Goal: Check status: Check status

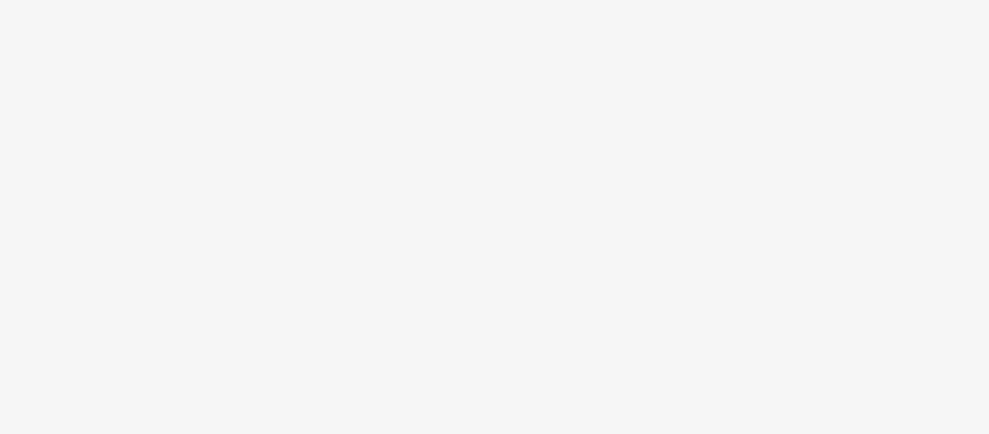
drag, startPoint x: 163, startPoint y: 118, endPoint x: 445, endPoint y: 181, distance: 288.9
click at [445, 181] on body at bounding box center [494, 217] width 989 height 434
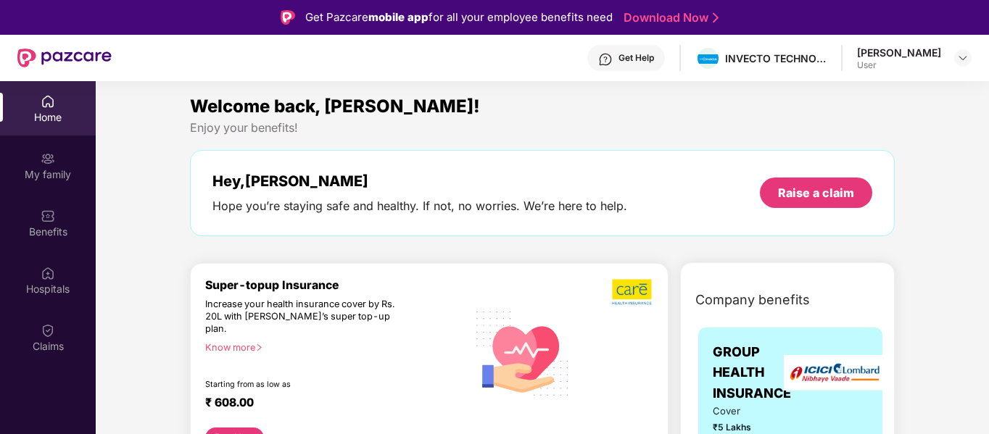
drag, startPoint x: 262, startPoint y: 78, endPoint x: 154, endPoint y: 179, distance: 148.2
click at [58, 170] on div "My family" at bounding box center [48, 174] width 96 height 14
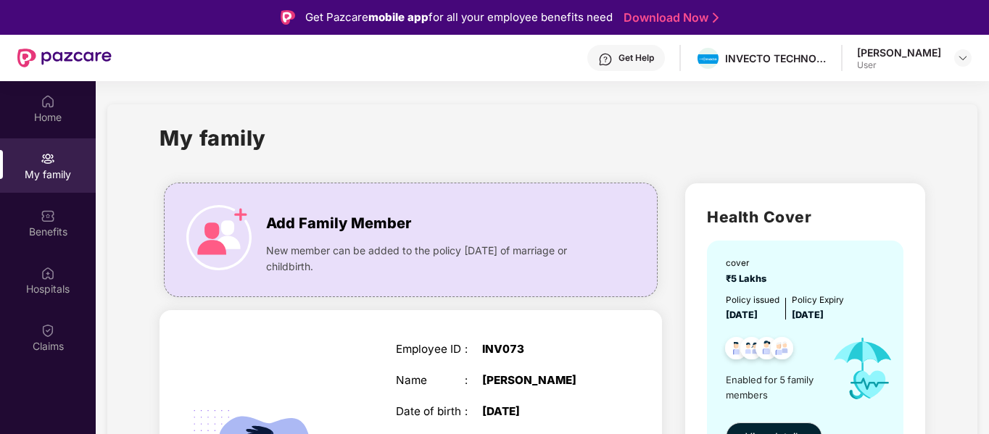
click at [144, 62] on div "Get Help INVECTO TECHNOLOGIES PRIVATE LIMITED [PERSON_NAME] User" at bounding box center [542, 58] width 860 height 46
click at [853, 136] on div "My family" at bounding box center [541, 147] width 765 height 50
click at [839, 201] on div "Health Cover cover ₹5 Lakhs Policy issued [DATE] Policy Expiry [DATE] Enabled f…" at bounding box center [805, 350] width 240 height 334
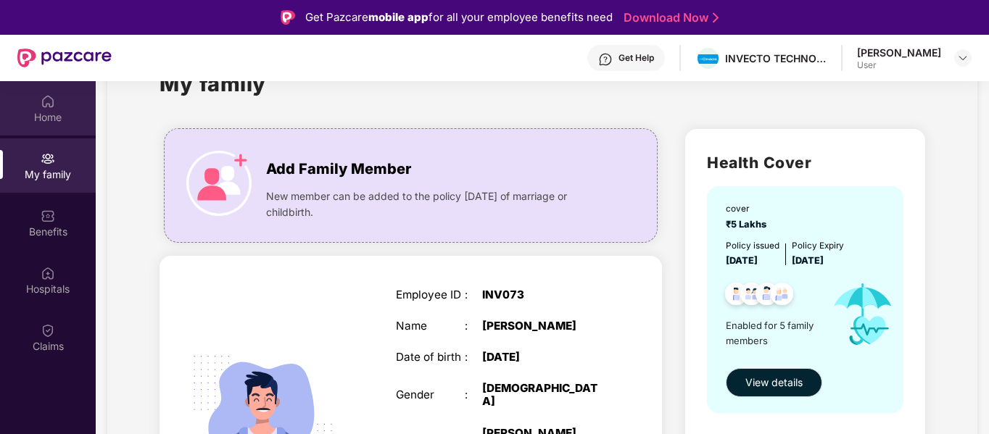
click at [36, 117] on div "Home" at bounding box center [48, 117] width 96 height 14
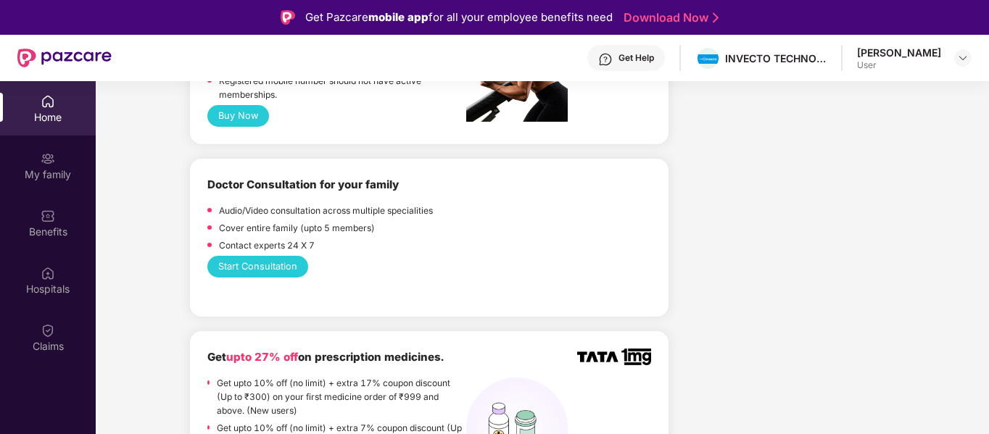
scroll to position [726, 0]
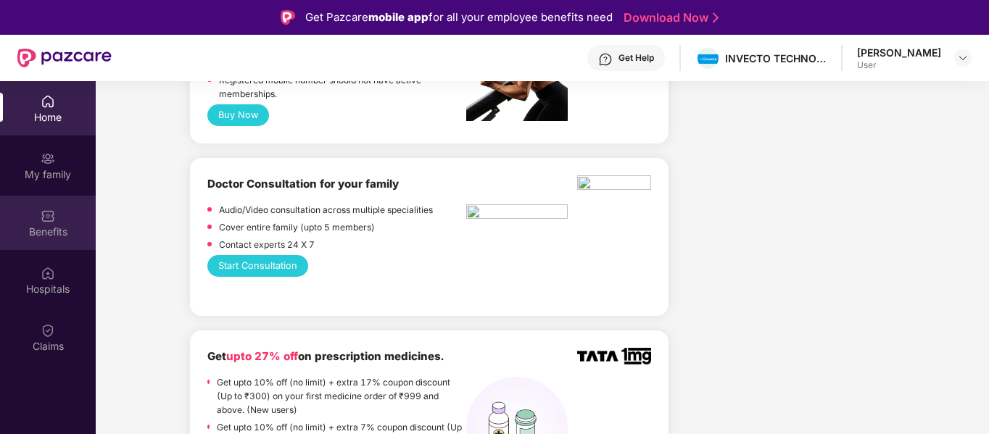
click at [56, 225] on div "Benefits" at bounding box center [48, 232] width 96 height 14
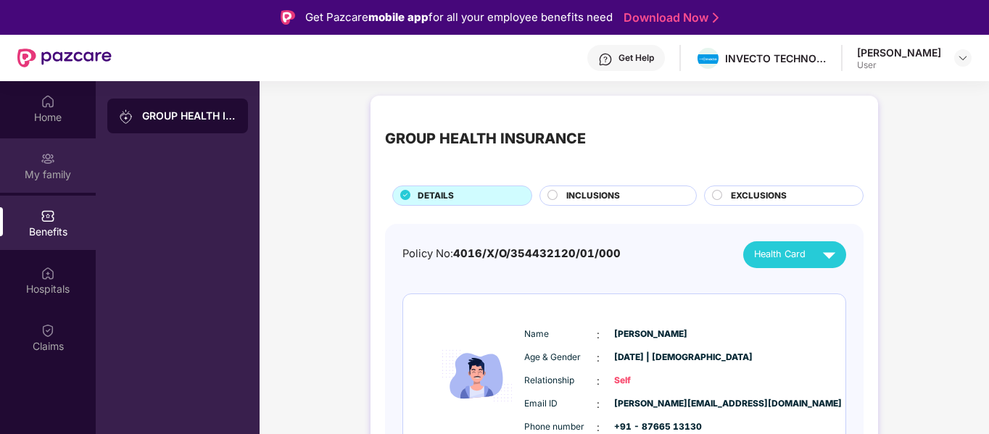
click at [46, 170] on div "My family" at bounding box center [48, 174] width 96 height 14
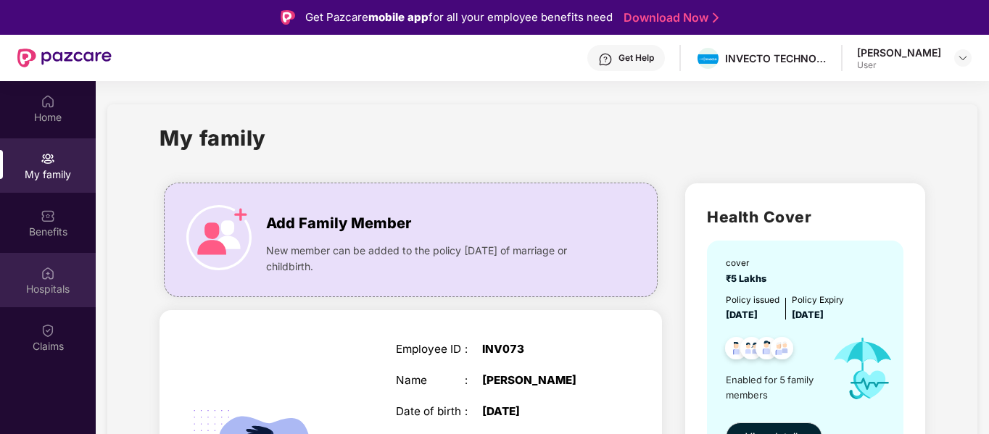
click at [61, 278] on div "Hospitals" at bounding box center [48, 280] width 96 height 54
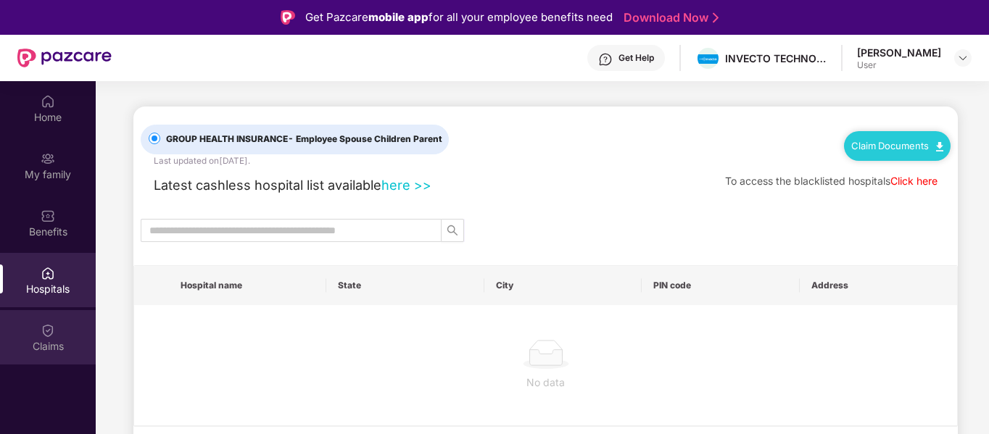
click at [46, 336] on img at bounding box center [48, 330] width 14 height 14
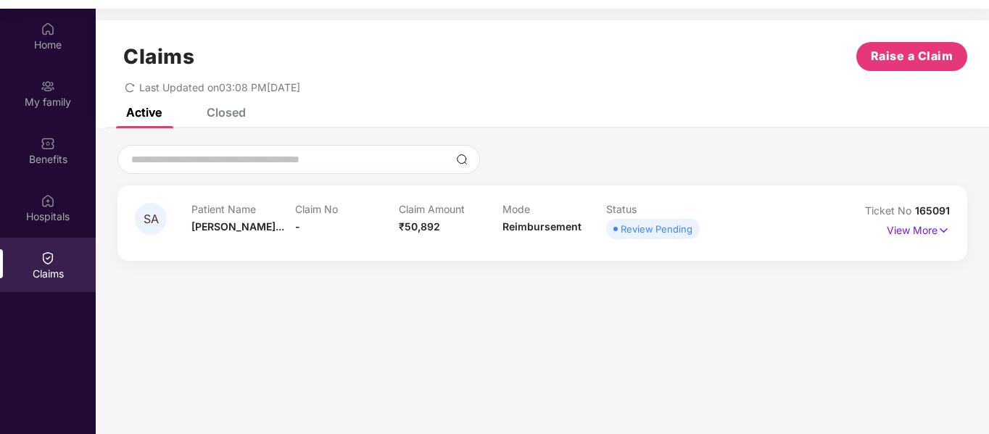
scroll to position [77, 0]
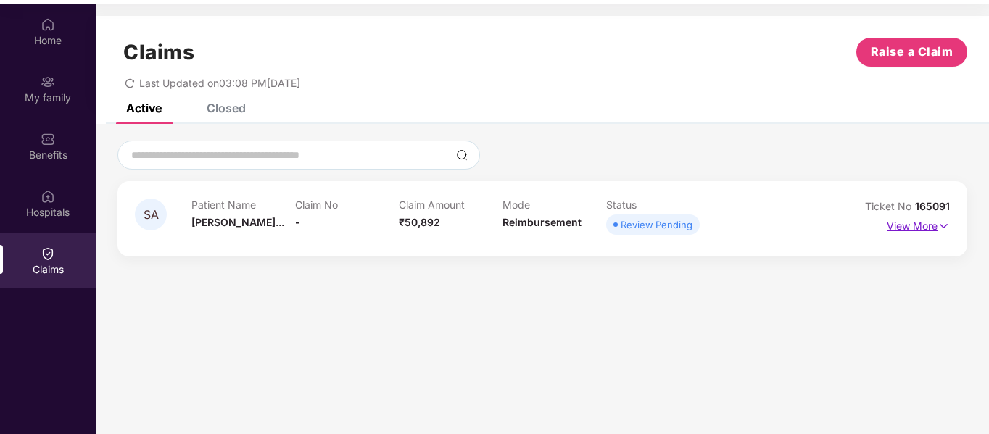
click at [943, 224] on img at bounding box center [943, 226] width 12 height 16
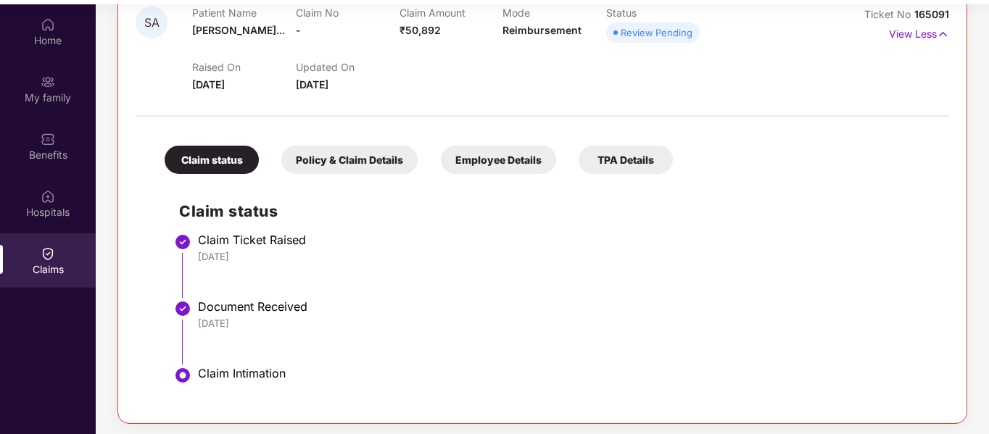
scroll to position [81, 0]
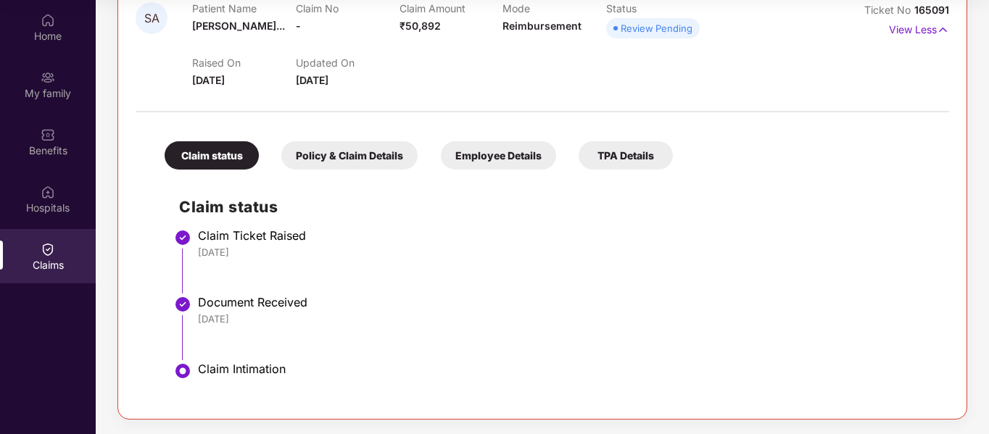
click at [362, 149] on div "Policy & Claim Details" at bounding box center [349, 155] width 136 height 28
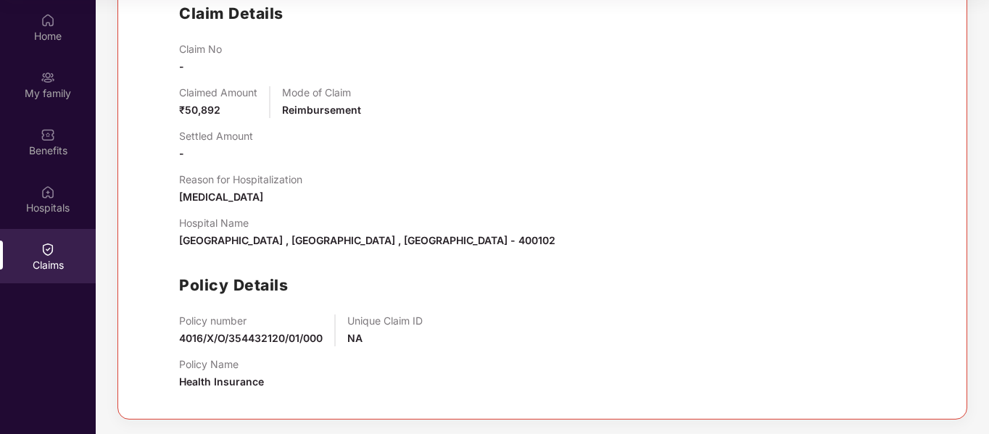
scroll to position [0, 0]
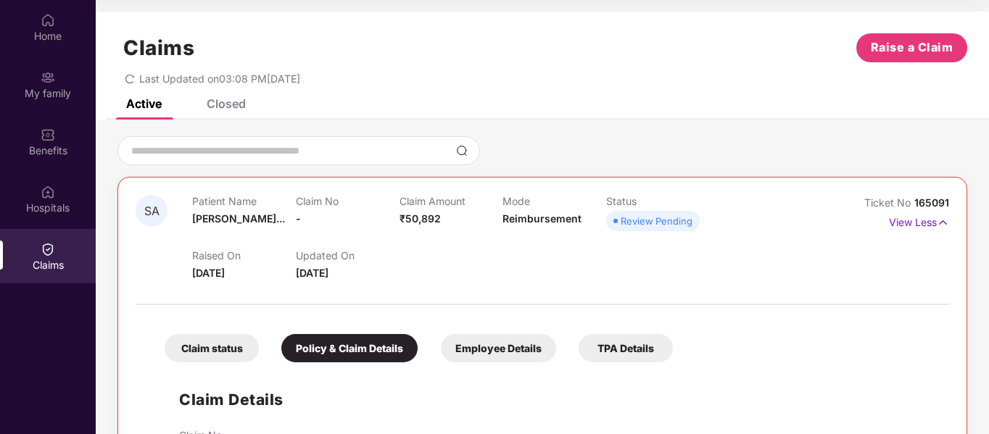
click at [468, 341] on div "Employee Details" at bounding box center [498, 348] width 115 height 28
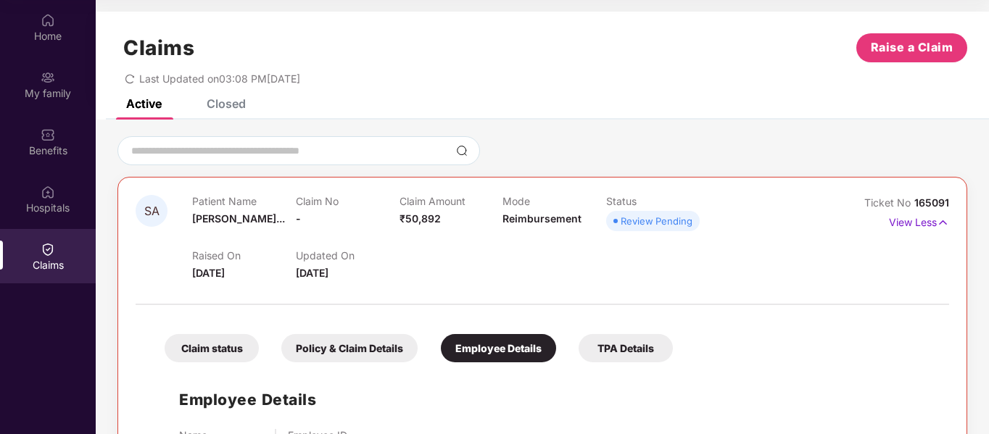
scroll to position [71, 0]
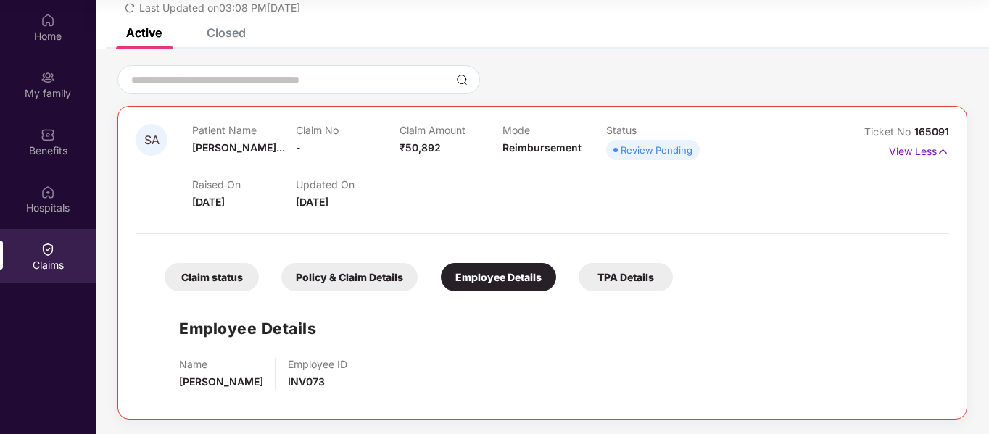
click at [623, 276] on div "TPA Details" at bounding box center [625, 277] width 94 height 28
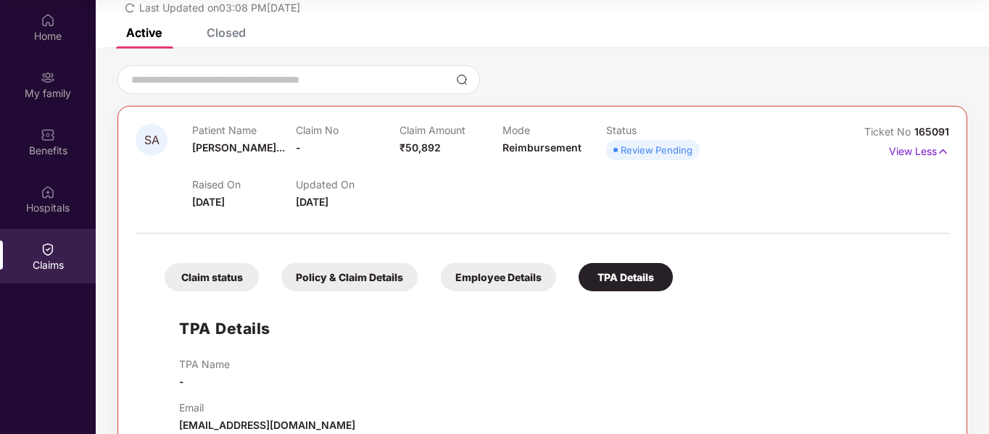
click at [220, 270] on div "Claim status" at bounding box center [212, 277] width 94 height 28
